Goal: Task Accomplishment & Management: Manage account settings

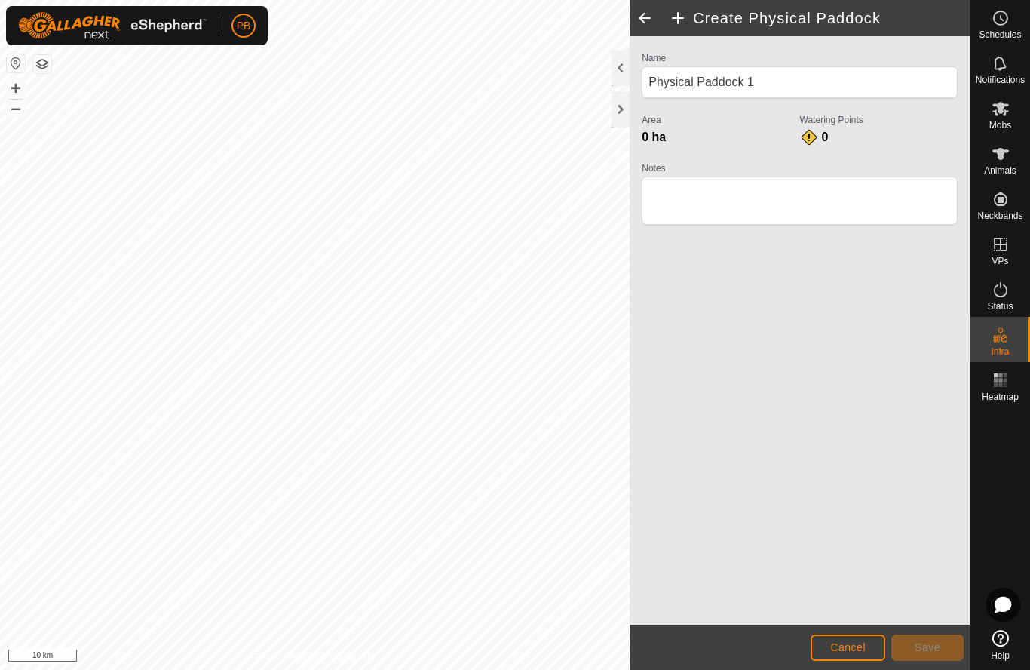
click at [843, 646] on span "Cancel" at bounding box center [847, 647] width 35 height 12
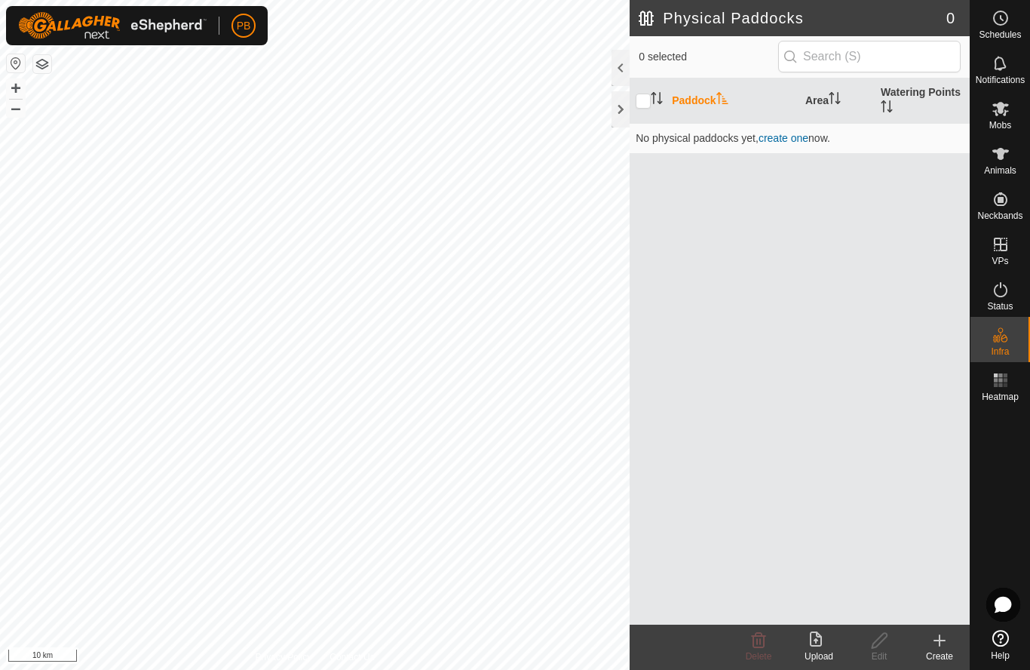
click at [1008, 65] on icon at bounding box center [1001, 63] width 18 height 18
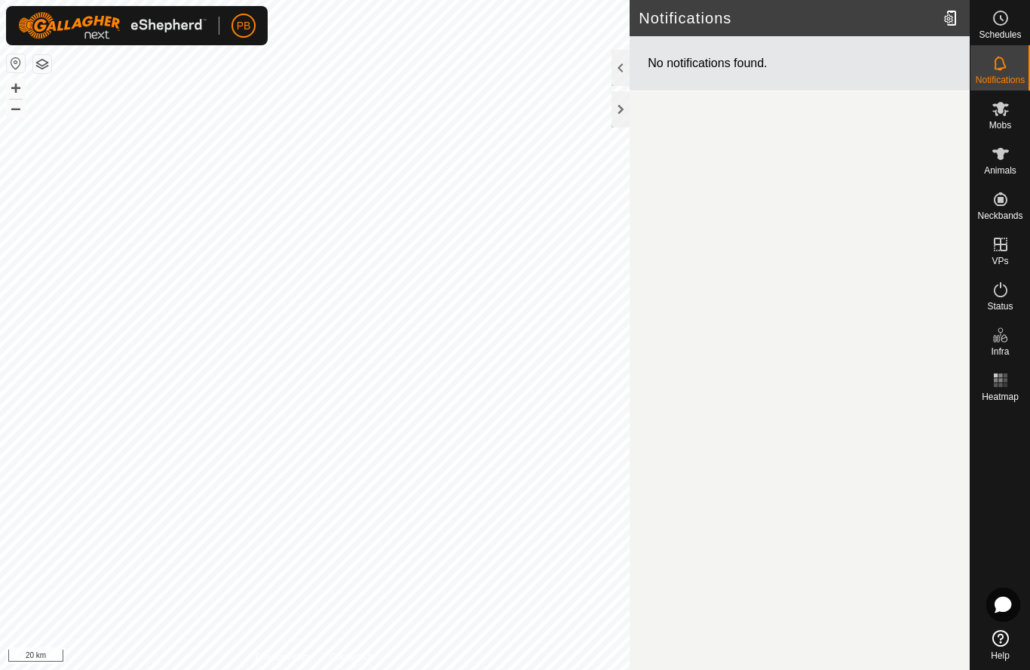
click at [955, 21] on div at bounding box center [952, 18] width 30 height 42
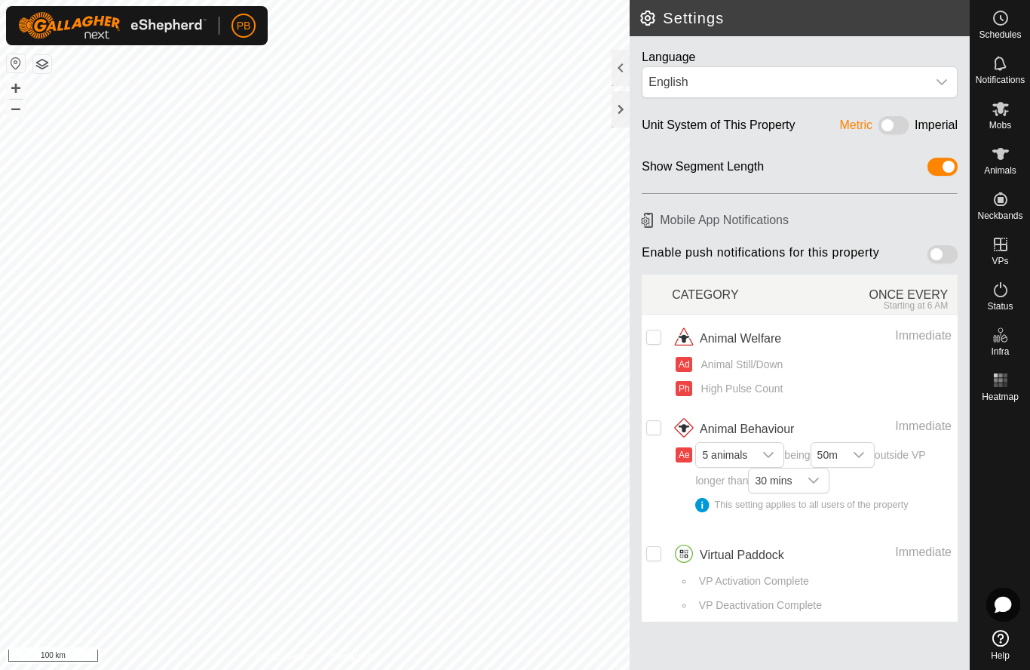
click at [891, 124] on span at bounding box center [894, 125] width 30 height 18
click at [1002, 638] on icon at bounding box center [1000, 638] width 17 height 17
